Goal: Information Seeking & Learning: Learn about a topic

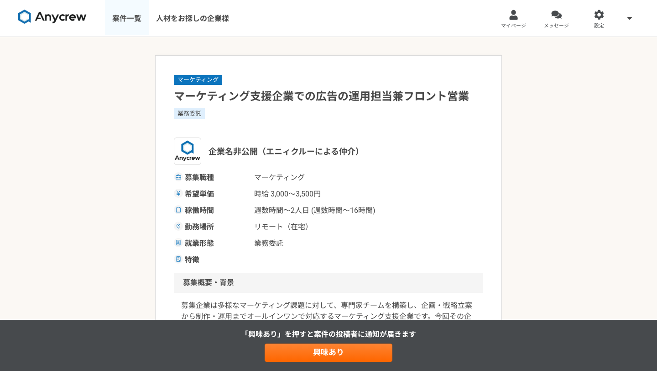
click at [129, 21] on link "案件一覧" at bounding box center [127, 18] width 44 height 37
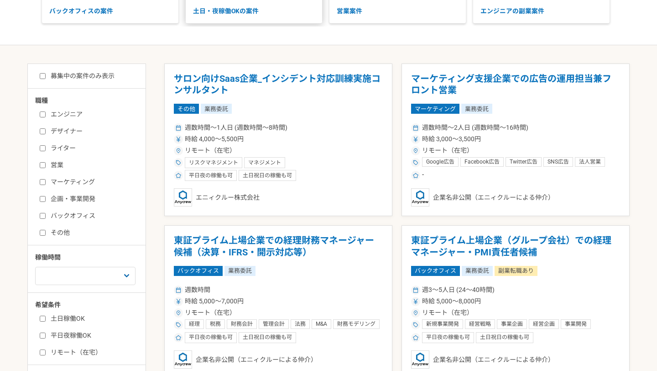
scroll to position [133, 0]
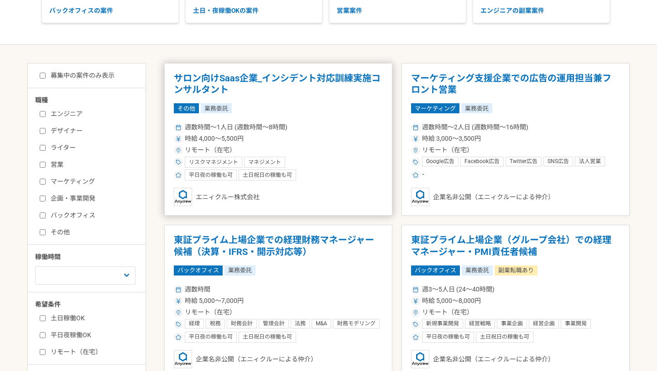
click at [291, 94] on h1 "サロン向けSaas企業_インシデント対応訓練実施コンサルタント" at bounding box center [278, 84] width 209 height 23
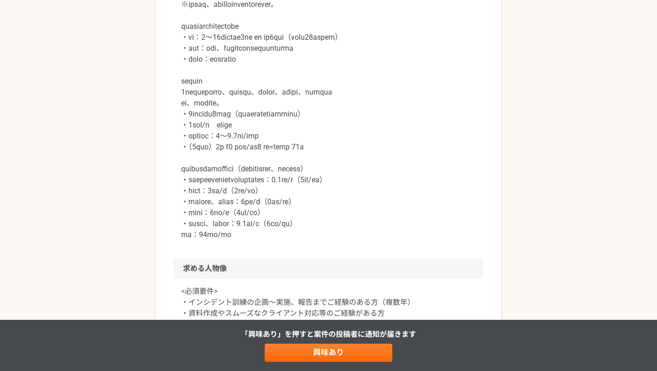
scroll to position [640, 0]
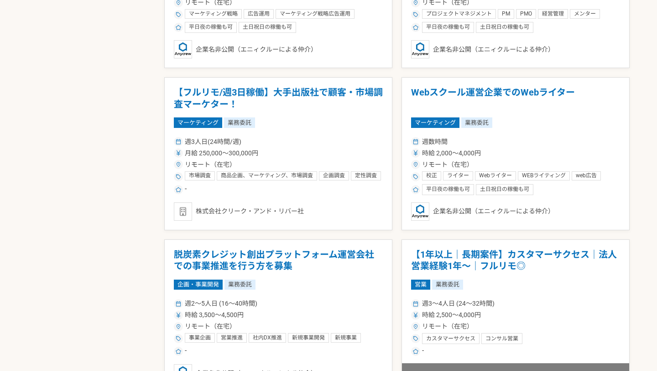
scroll to position [1262, 0]
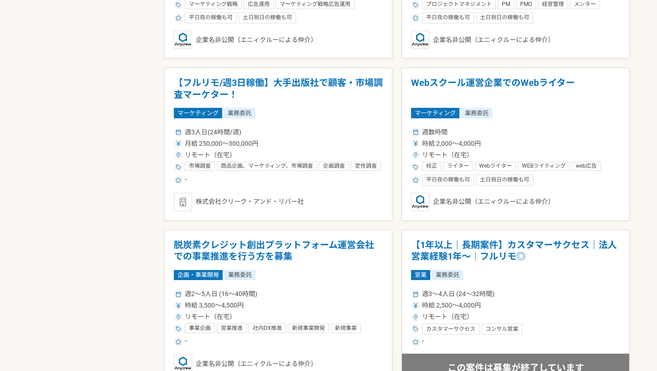
click at [309, 177] on div "-" at bounding box center [278, 179] width 209 height 11
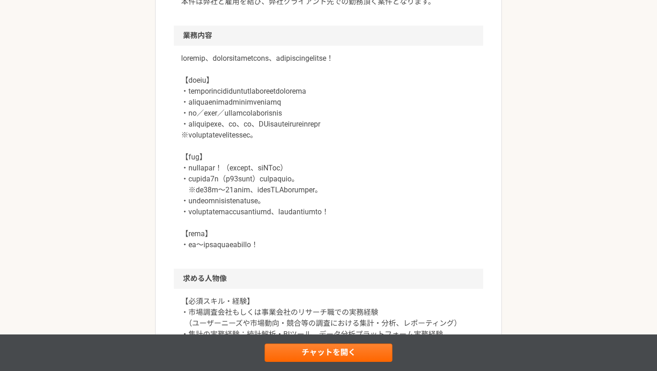
scroll to position [365, 0]
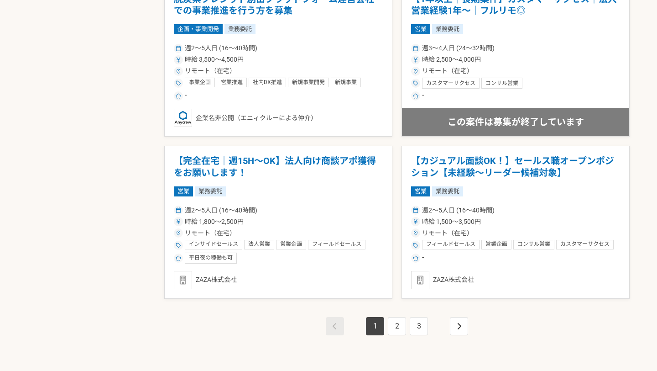
scroll to position [1508, 0]
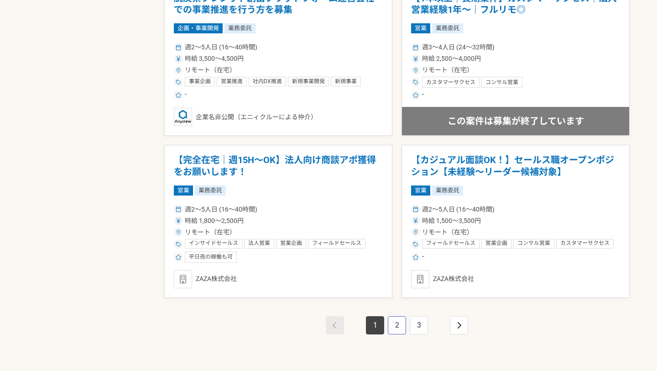
click at [399, 331] on link "2" at bounding box center [397, 325] width 18 height 18
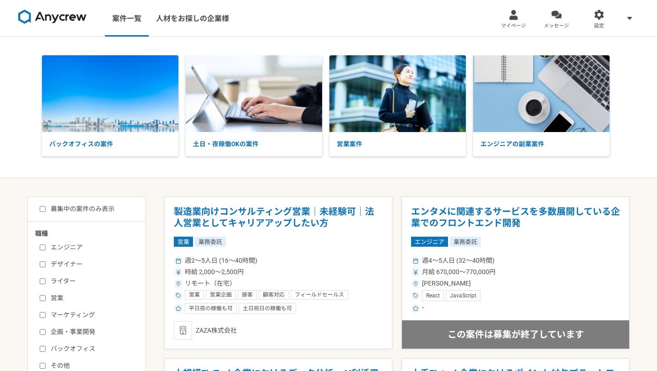
click at [73, 21] on img at bounding box center [52, 17] width 68 height 15
